Goal: Task Accomplishment & Management: Complete application form

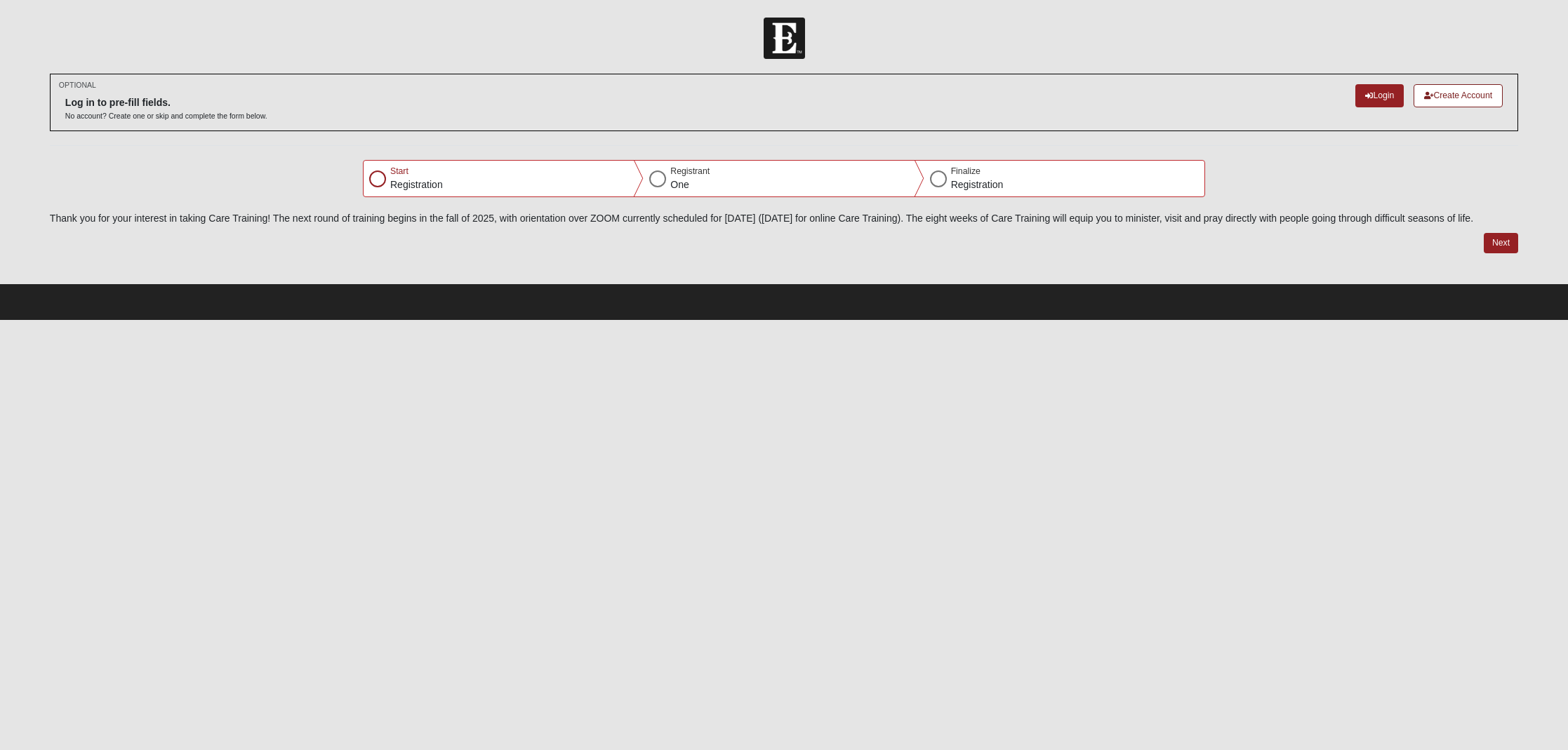
click at [1466, 94] on link "Create Account" at bounding box center [1458, 95] width 89 height 23
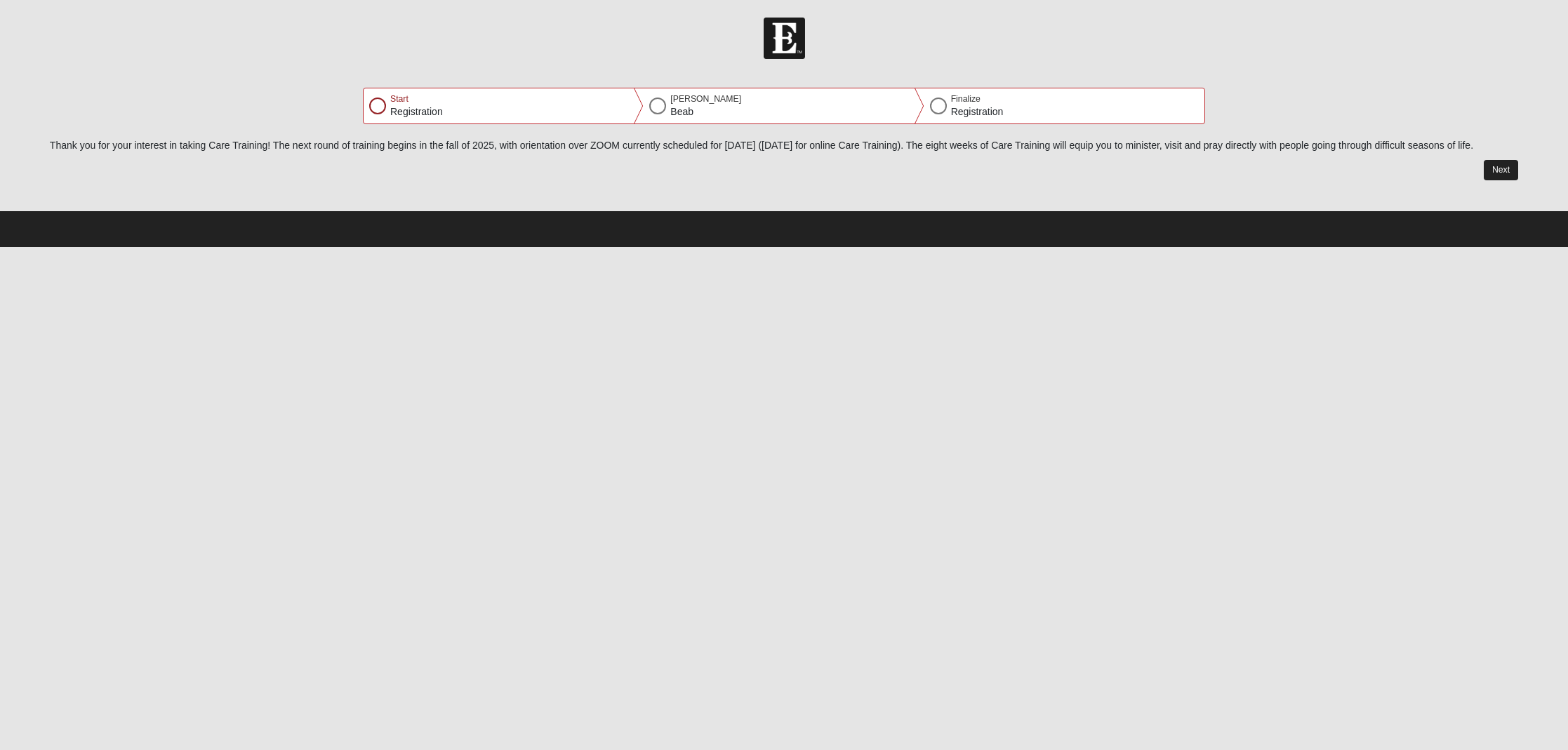
click at [1508, 180] on button "Next" at bounding box center [1501, 170] width 34 height 21
select select "2"
select select "7"
select select "1978"
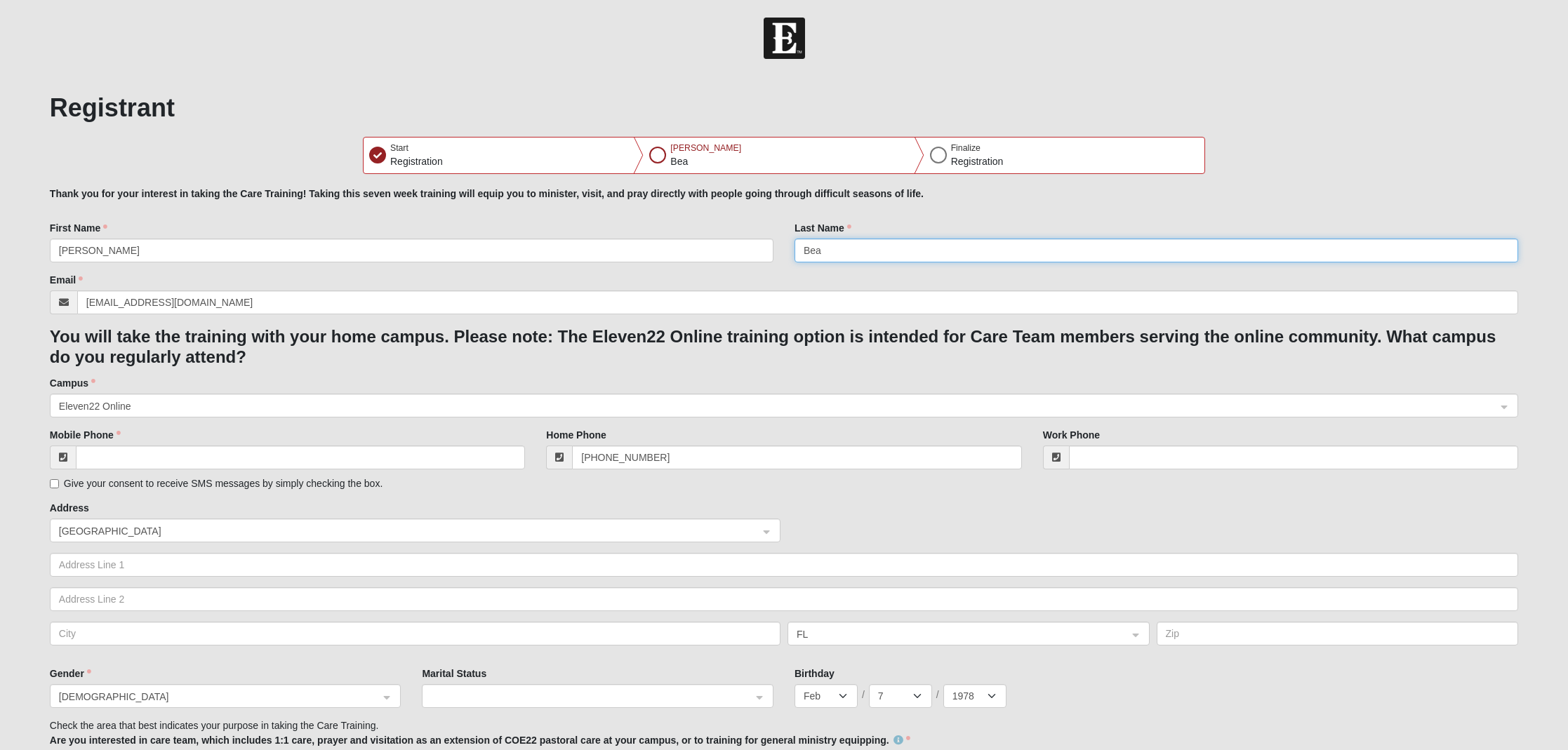
type input "Bean"
click at [402, 419] on form "Please correct the following: Thank you for your interest in taking the Care Tr…" at bounding box center [784, 543] width 1469 height 711
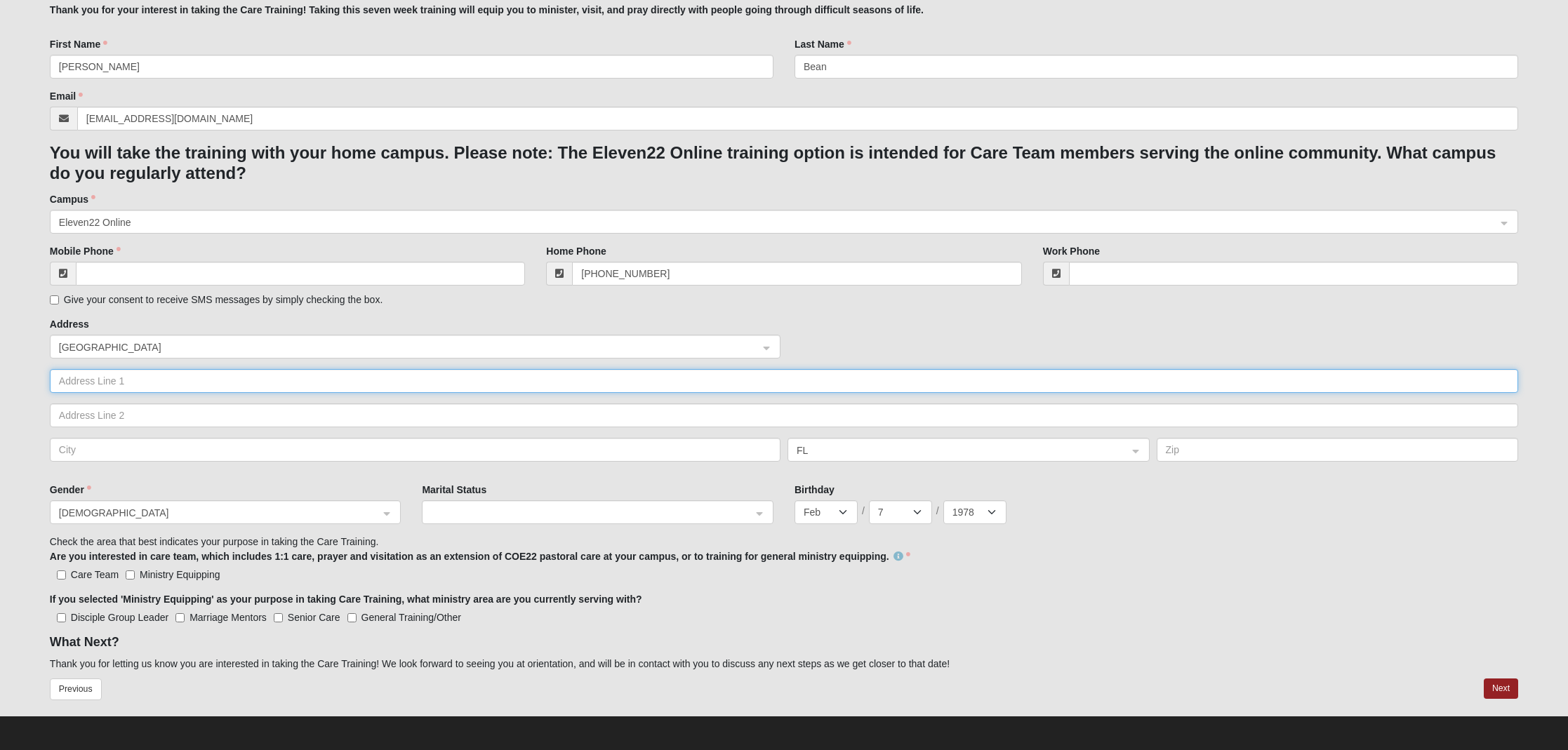
scroll to position [183, 0]
type input "2620 Mathis Chruch Rd"
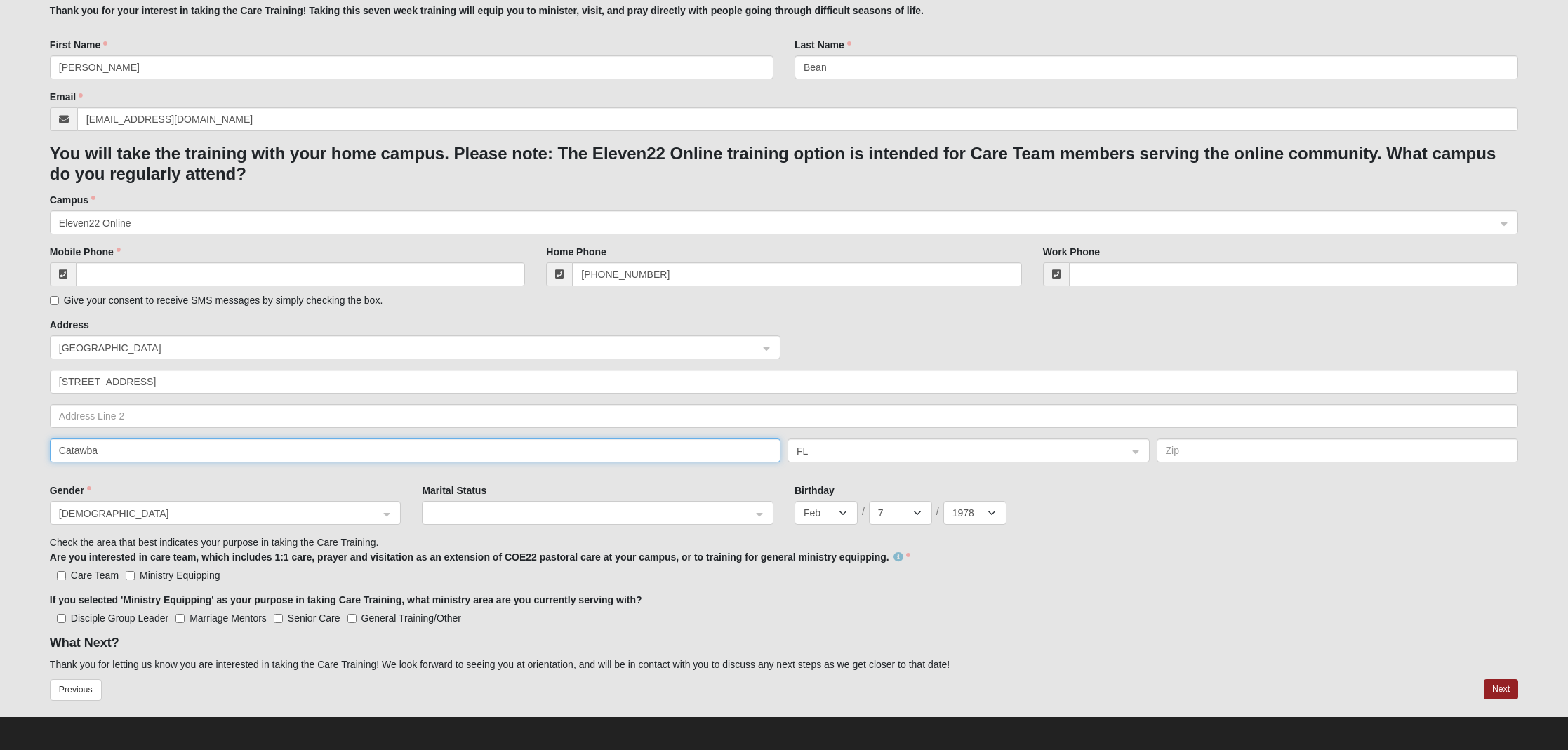
type input "Catawba"
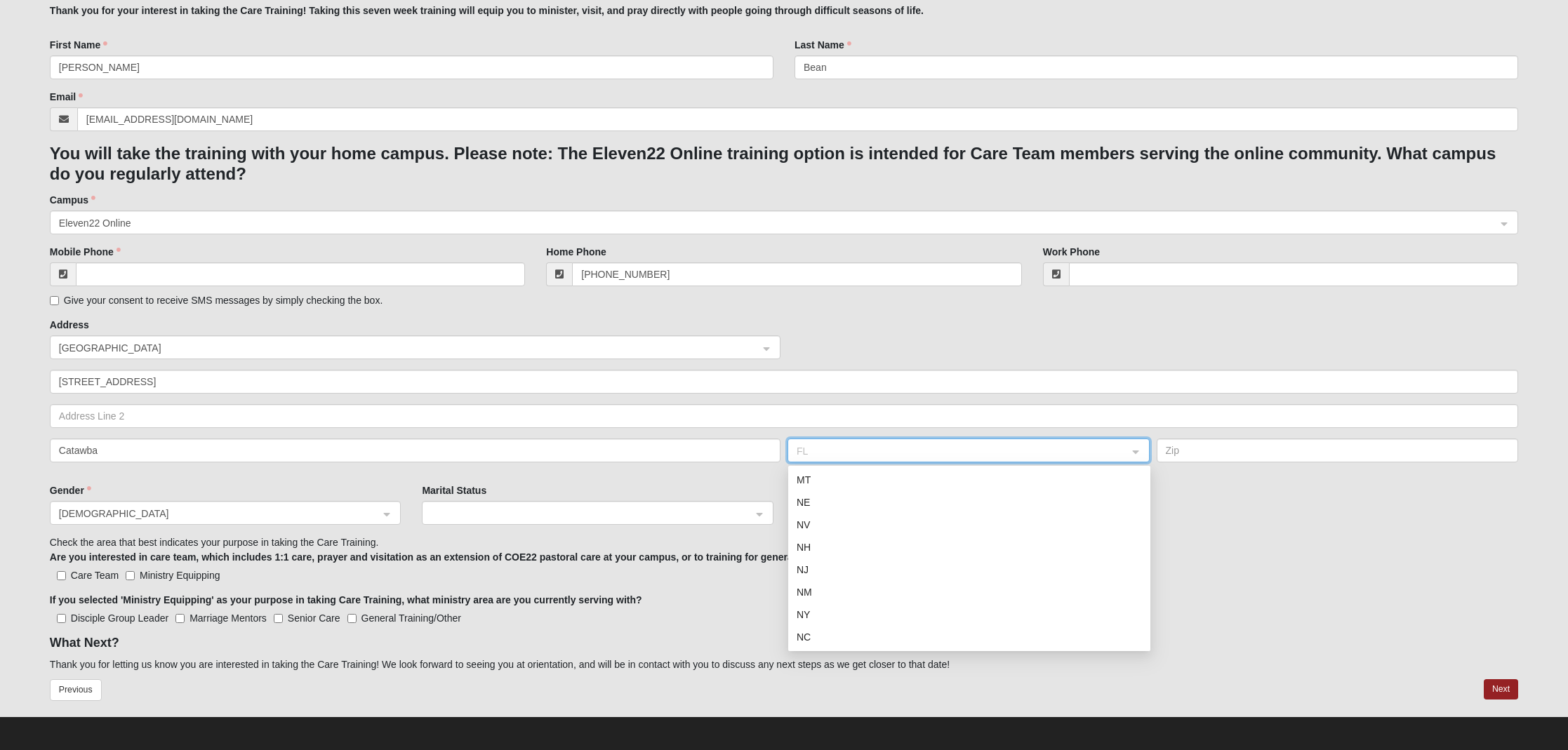
scroll to position [696, 0]
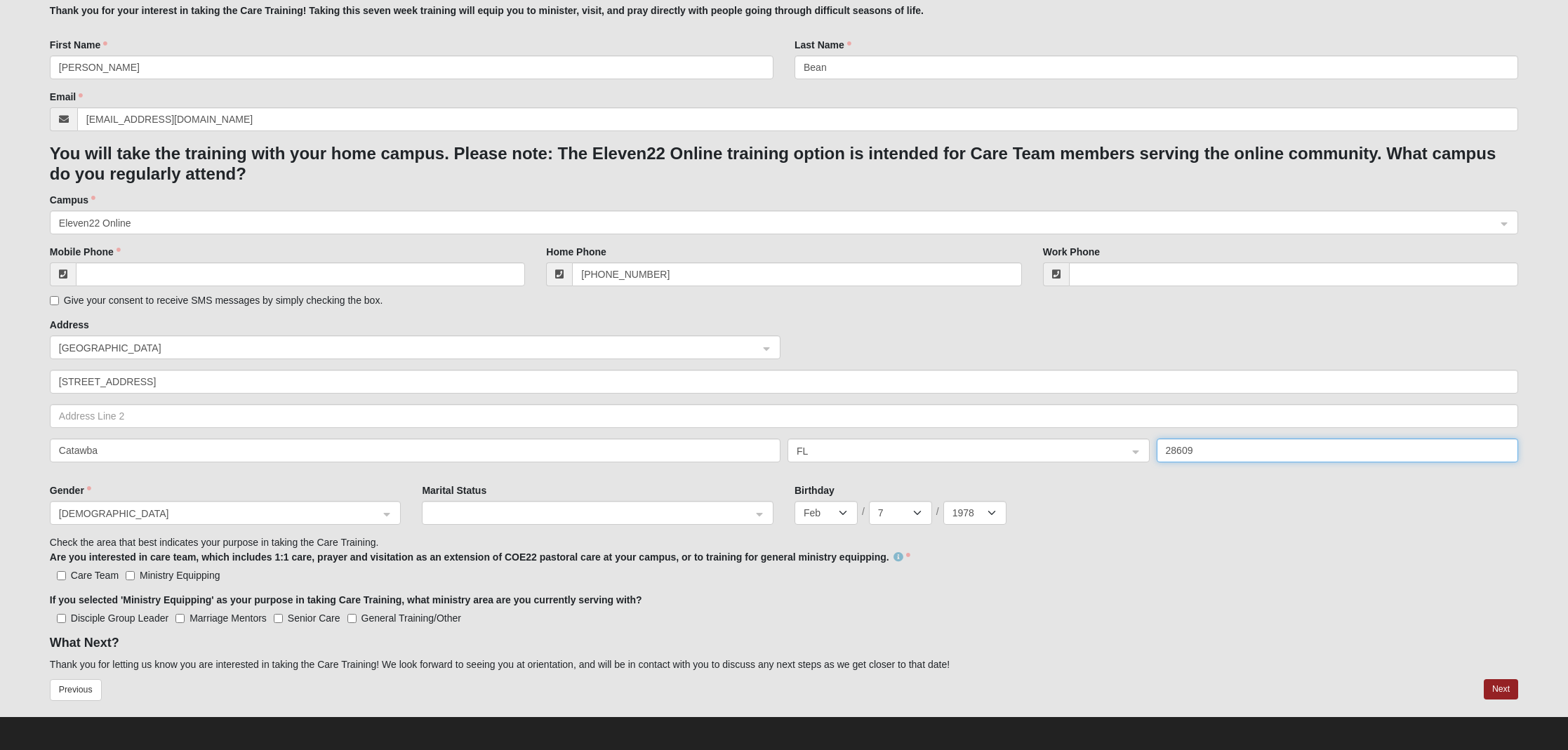
type input "28609"
click at [526, 513] on span at bounding box center [591, 513] width 321 height 15
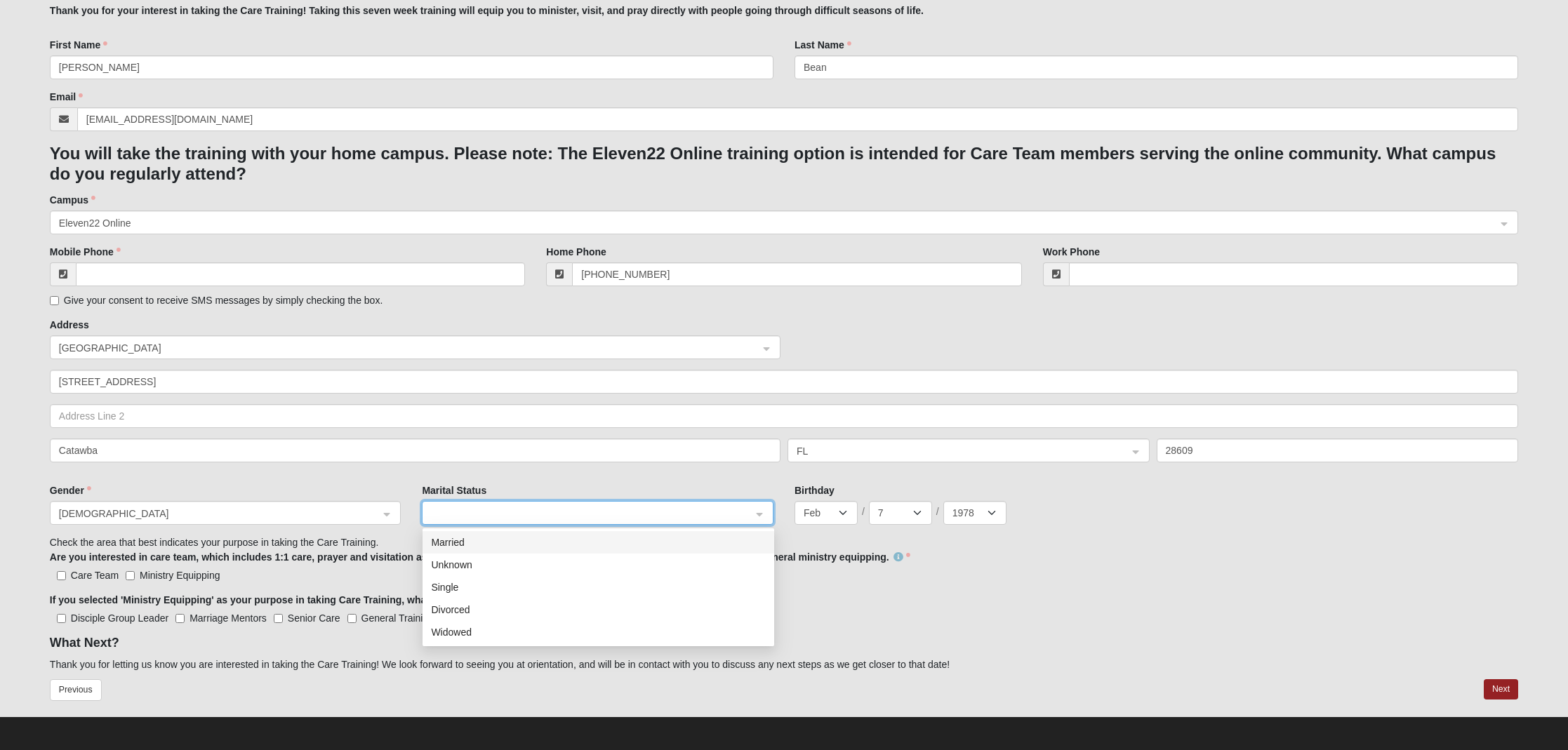
click at [507, 539] on div "Married" at bounding box center [598, 542] width 335 height 15
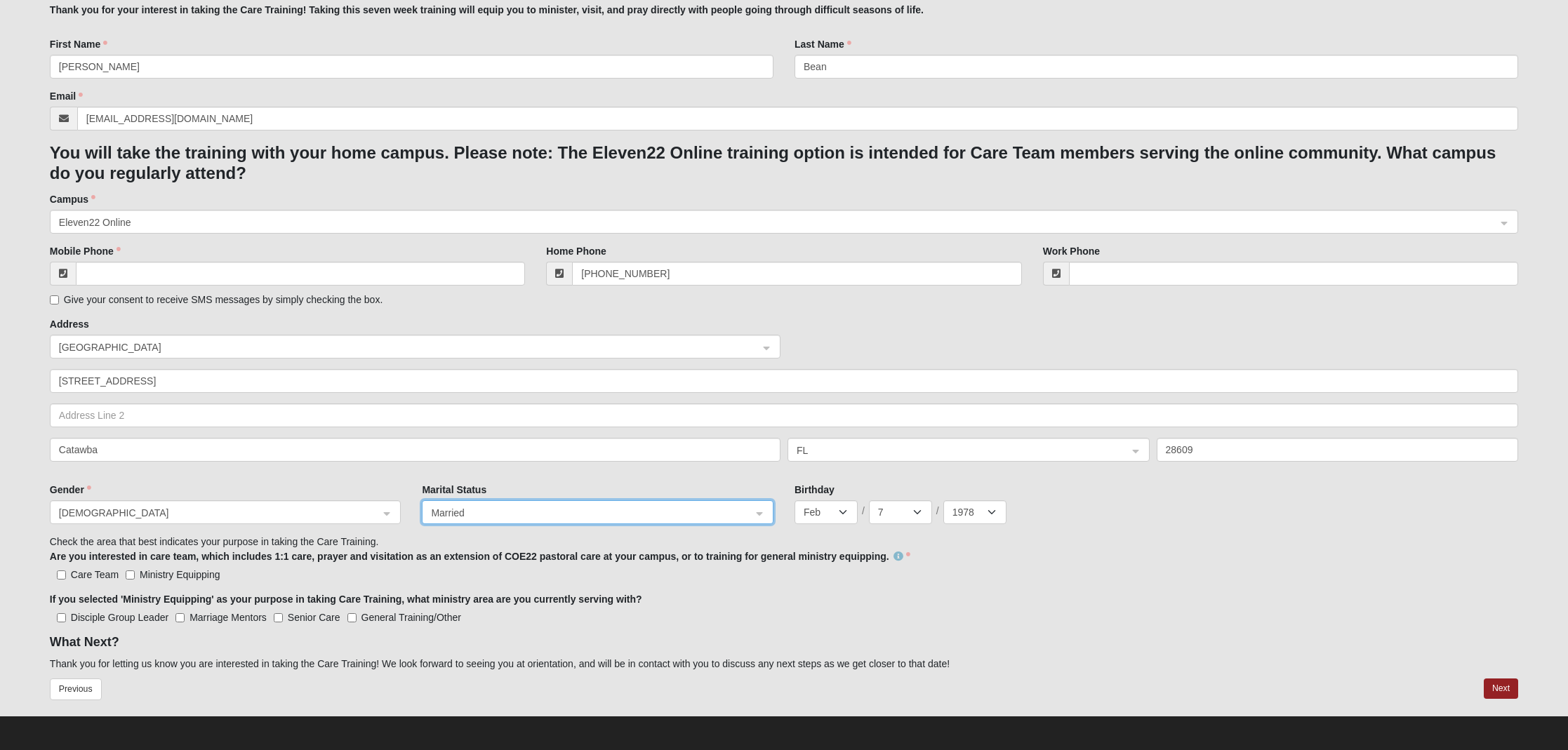
scroll to position [183, 0]
click at [132, 572] on input "Ministry Equipping" at bounding box center [130, 576] width 9 height 9
checkbox input "true"
click at [65, 615] on label "Disciple Group Leader" at bounding box center [109, 618] width 118 height 14
click at [65, 615] on Leader "Disciple Group Leader" at bounding box center [61, 619] width 9 height 9
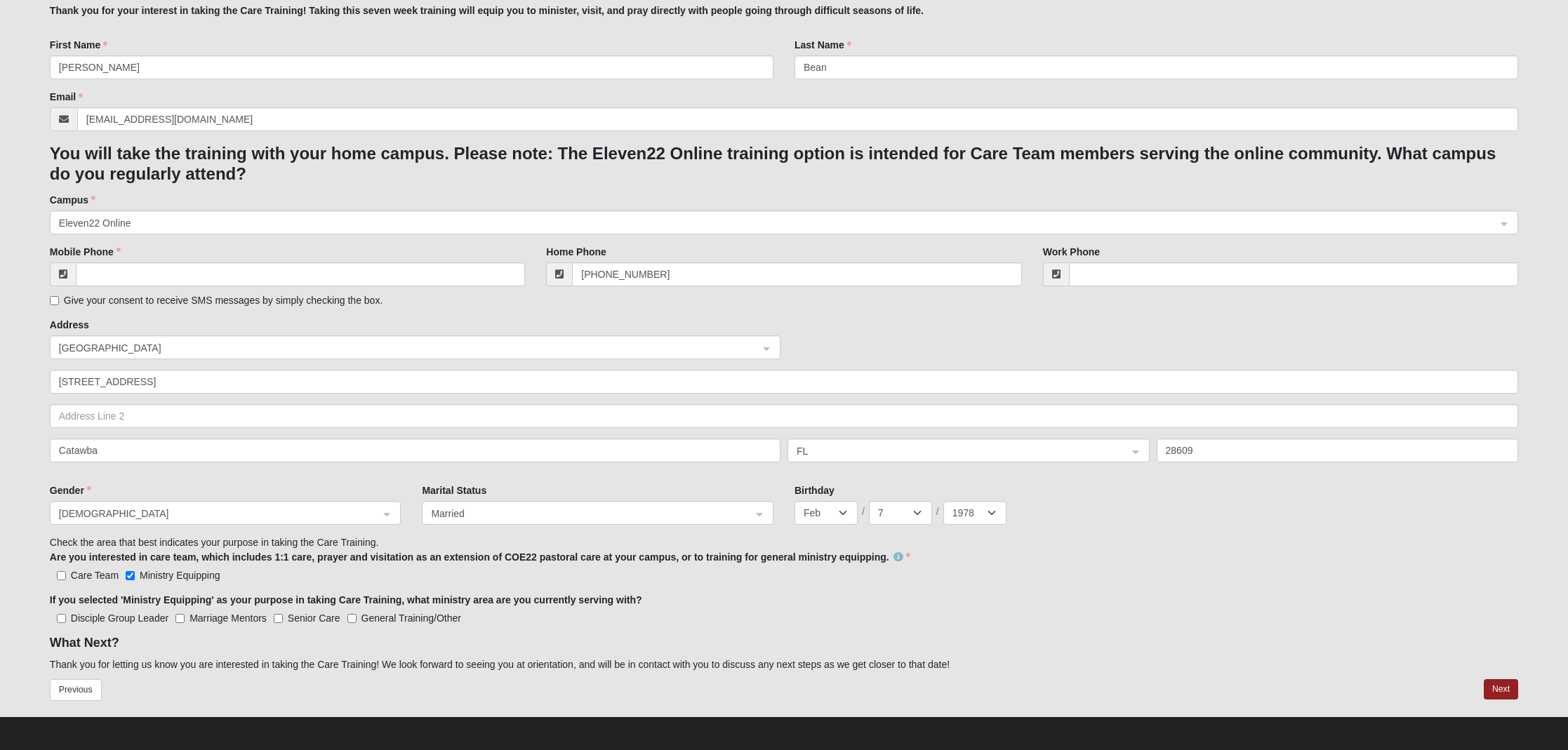
checkbox Leader "true"
click at [179, 616] on input "Marriage Mentors" at bounding box center [180, 619] width 9 height 9
checkbox input "true"
click at [348, 616] on input "General Training/Other" at bounding box center [352, 619] width 9 height 9
checkbox input "true"
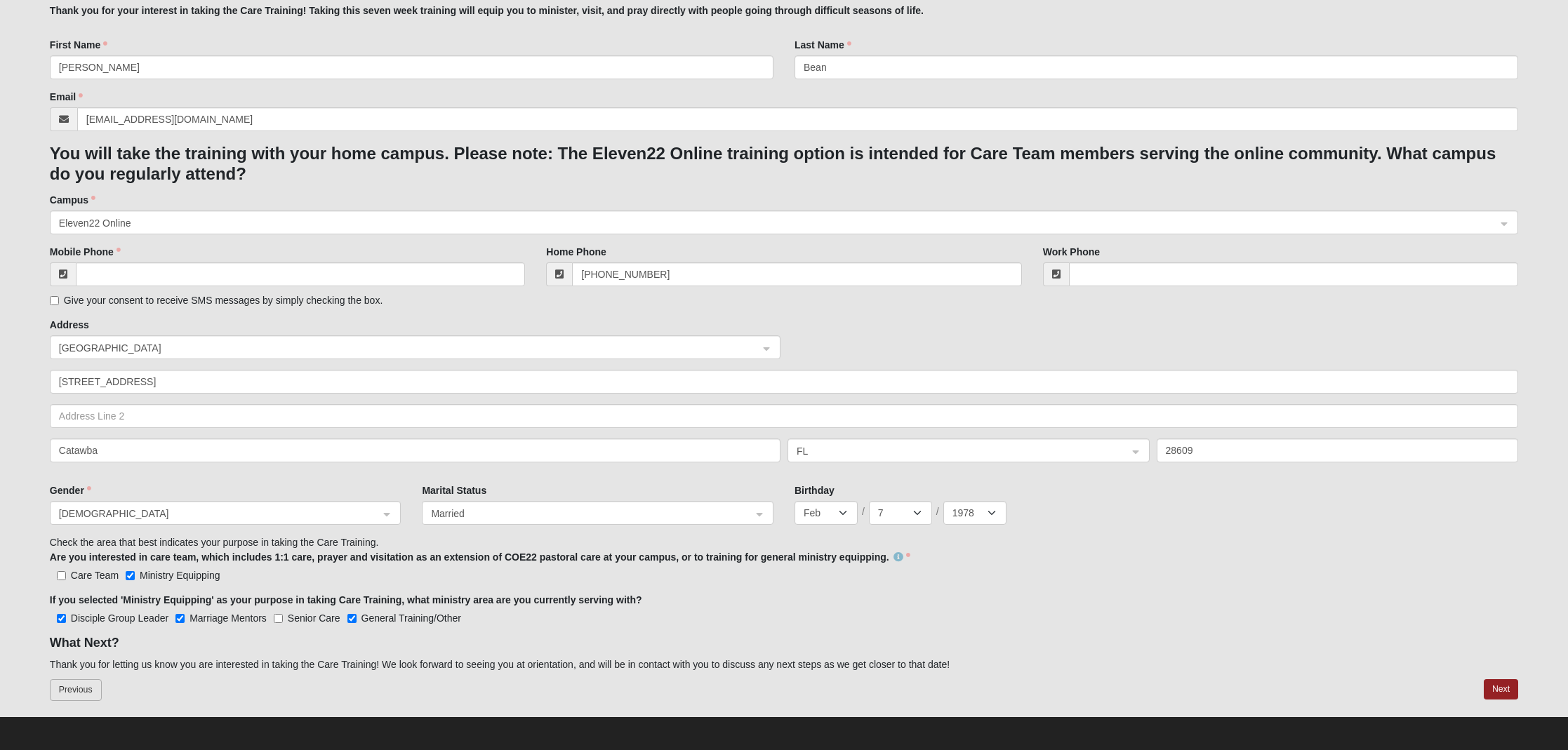
click at [85, 691] on button "Previous" at bounding box center [76, 690] width 52 height 21
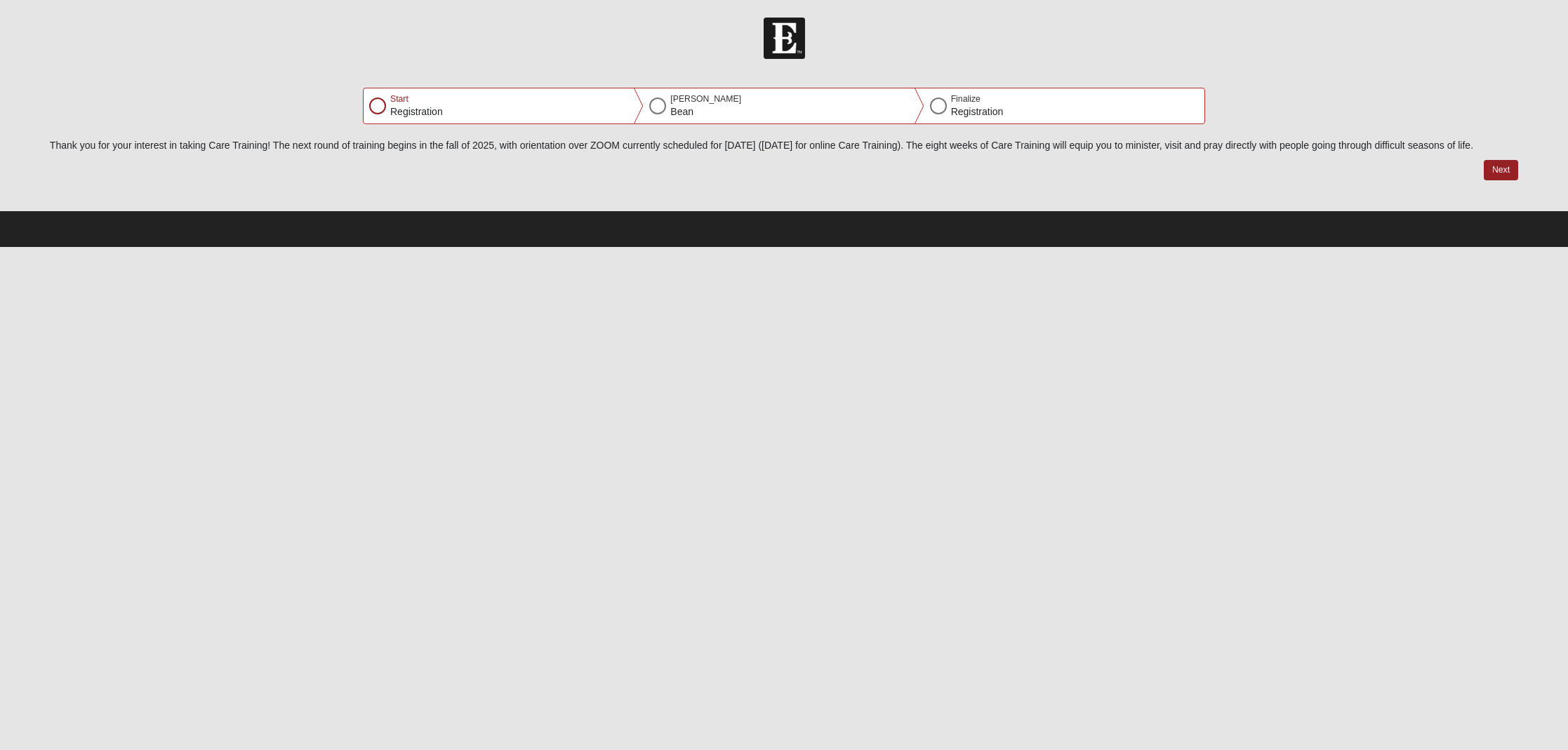
click at [1490, 175] on button "Next" at bounding box center [1501, 170] width 34 height 21
select select "2"
select select "7"
select select "1978"
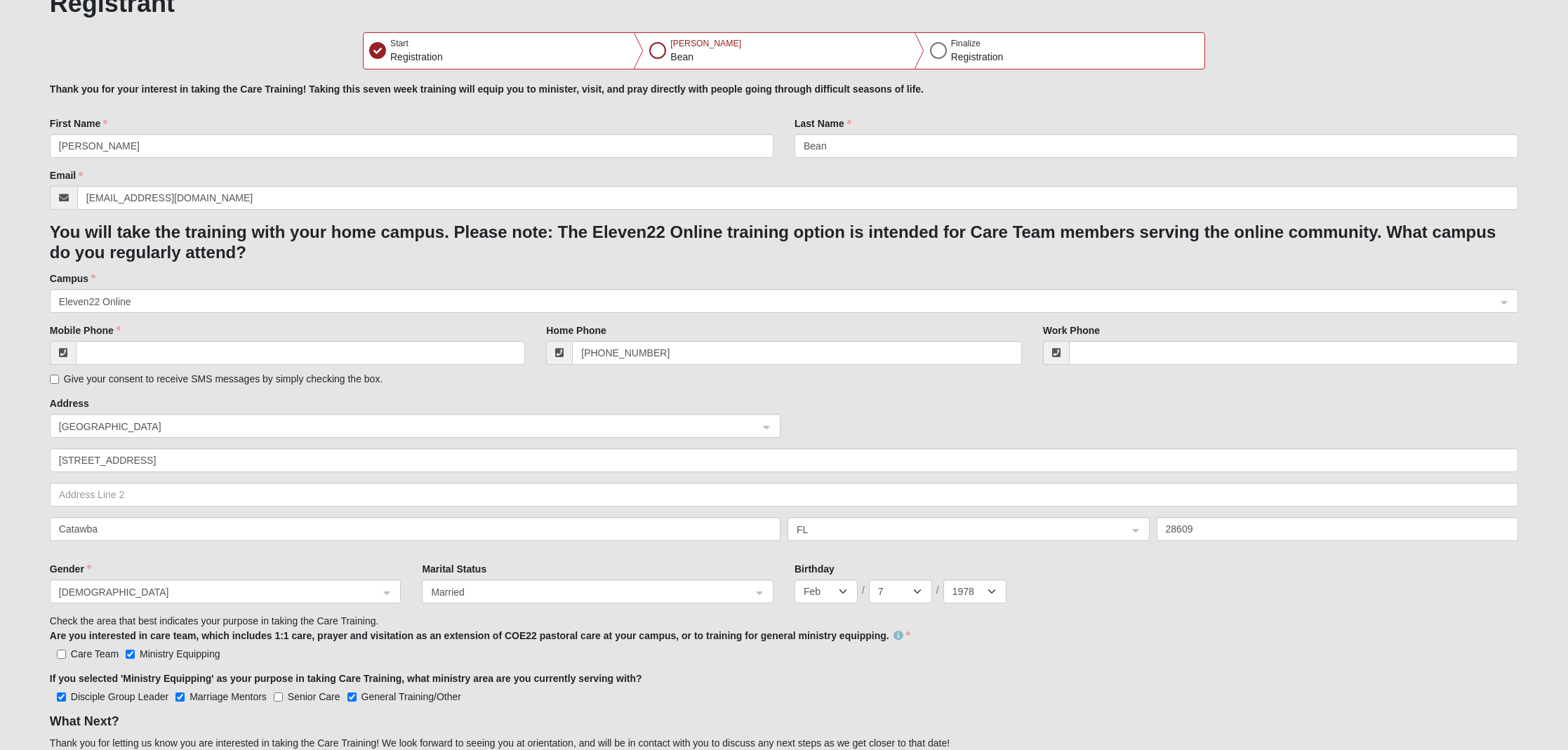
scroll to position [134, 0]
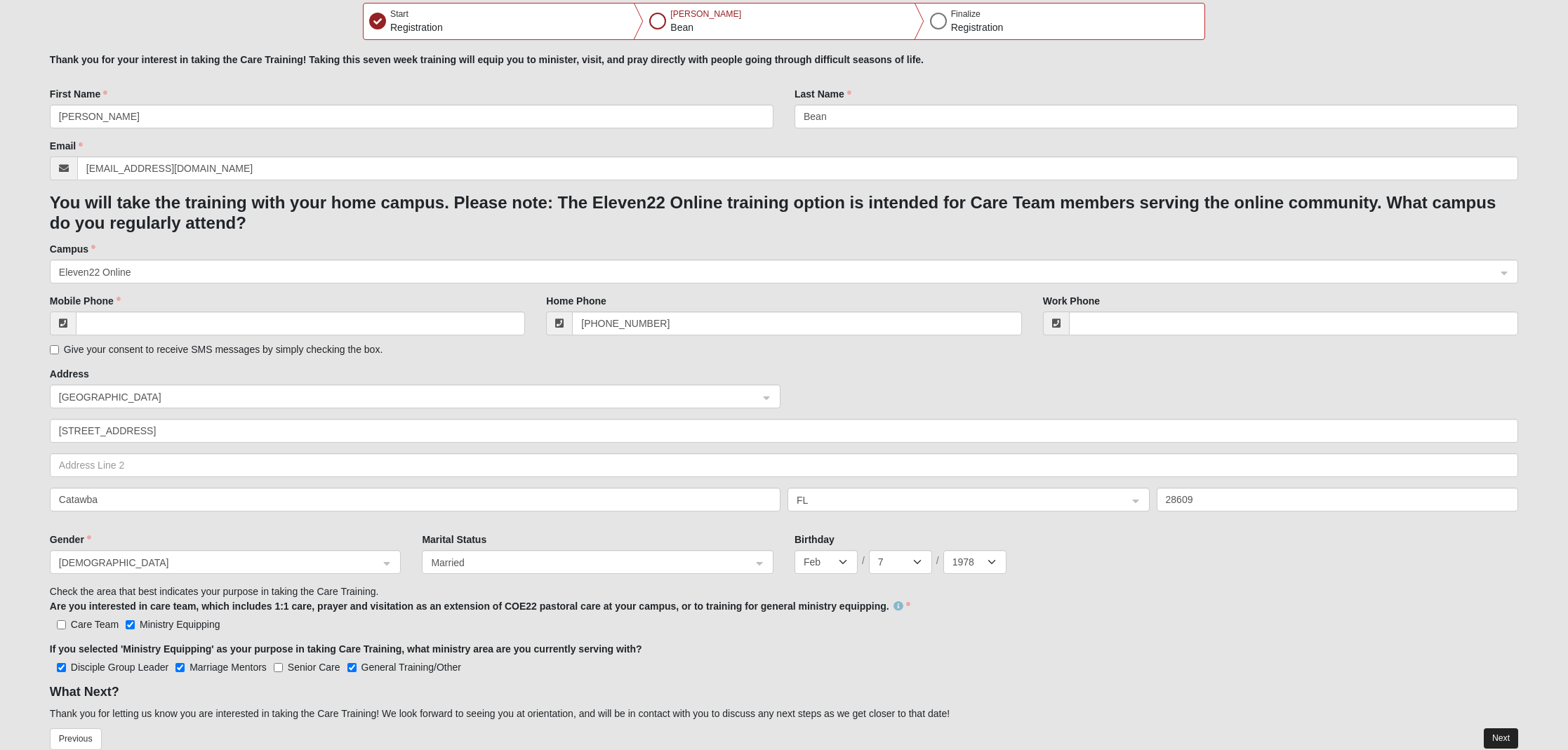
click at [1508, 739] on button "Next" at bounding box center [1501, 739] width 34 height 21
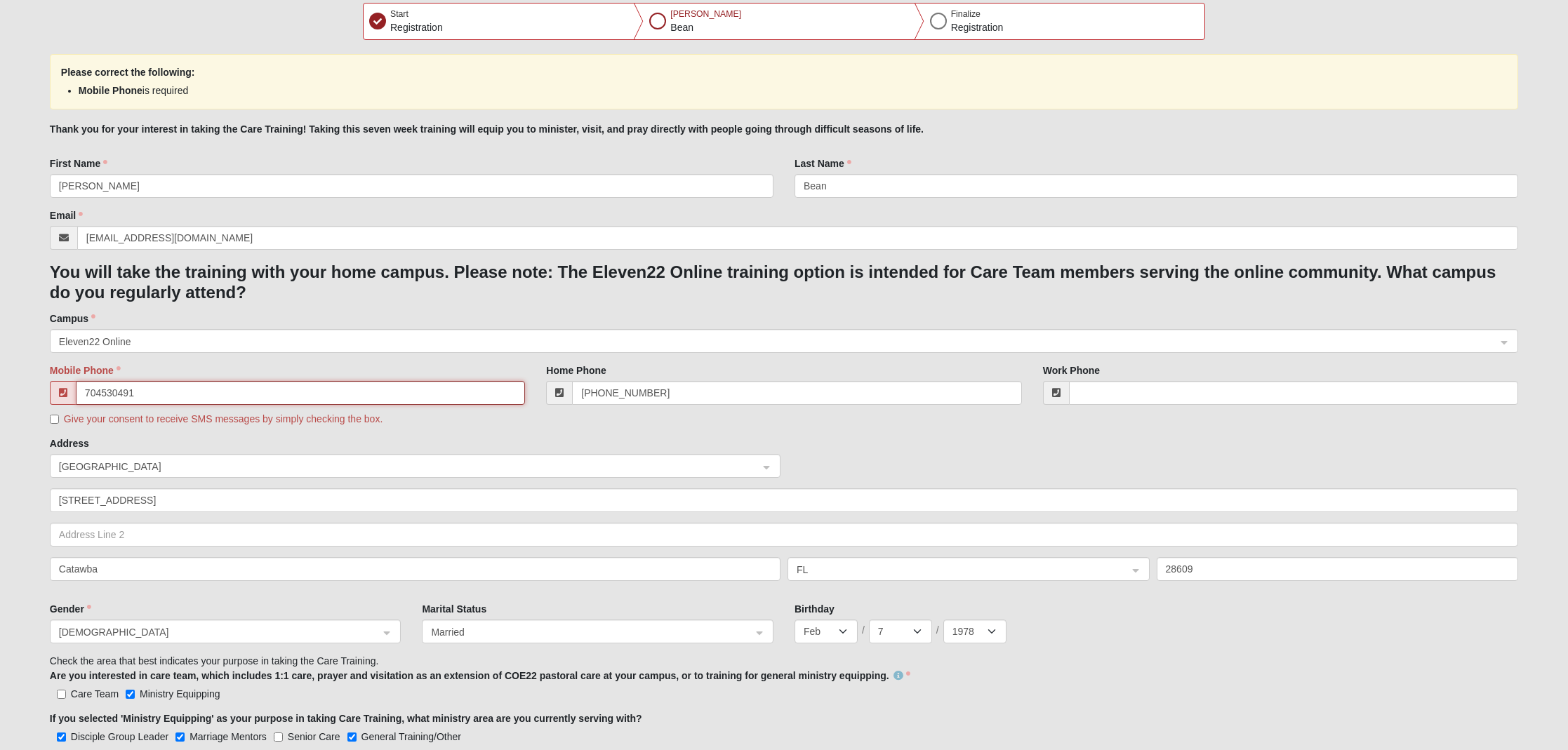
type input "(704) 530-4919"
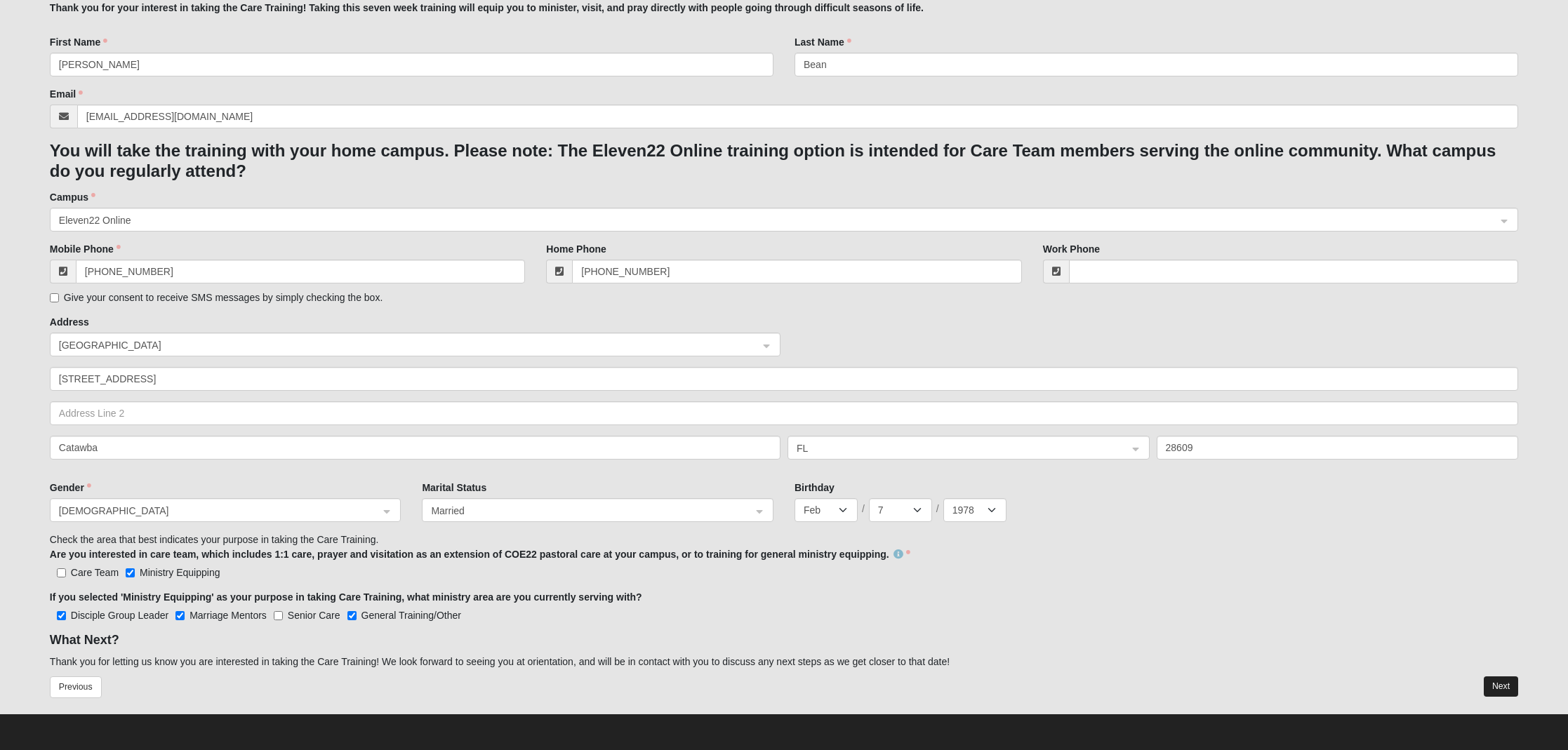
click at [1505, 692] on div "Next" at bounding box center [1156, 694] width 745 height 35
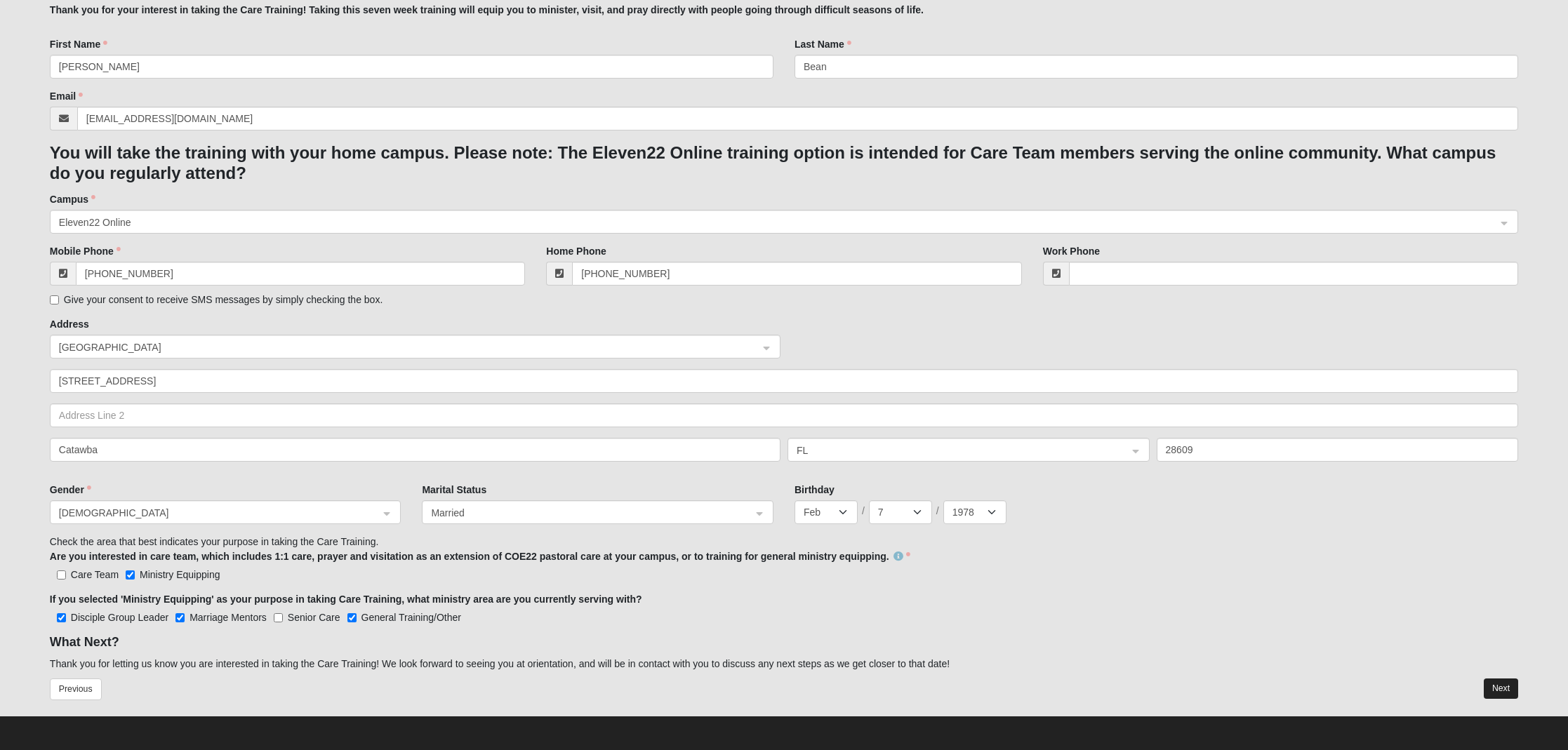
scroll to position [253, 0]
click at [1504, 687] on button "Next" at bounding box center [1501, 689] width 34 height 21
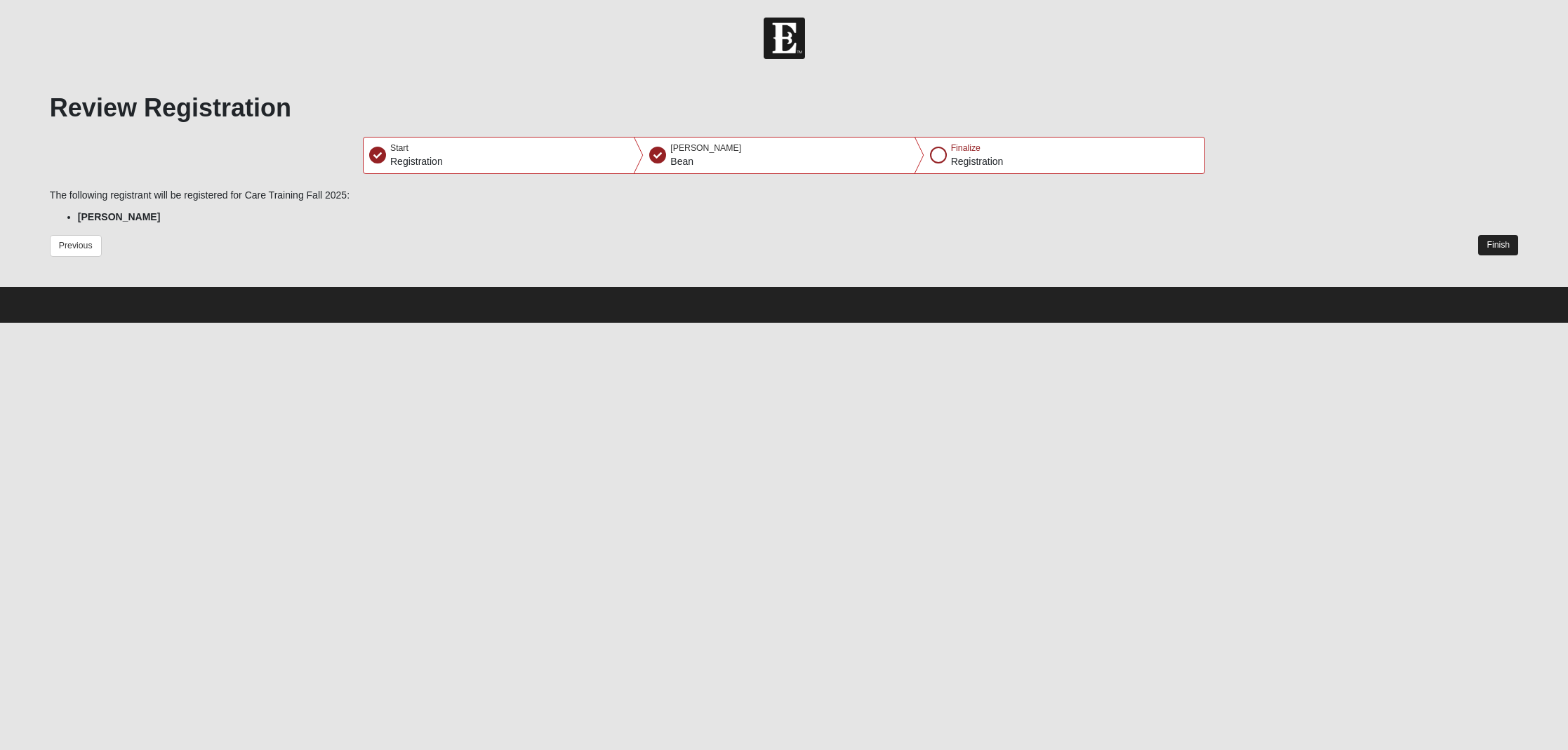
click at [1513, 242] on button "Finish" at bounding box center [1498, 245] width 40 height 21
